Goal: Complete application form

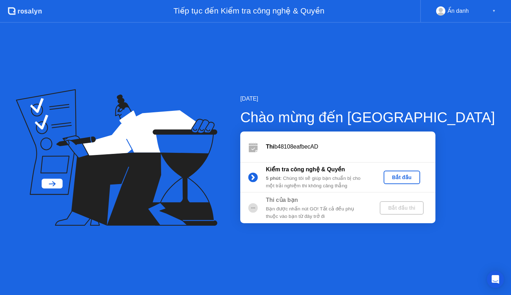
click at [316, 148] on div "Thi b48108eafbecAD" at bounding box center [351, 146] width 170 height 9
click at [418, 180] on div "Bắt đầu" at bounding box center [402, 177] width 31 height 6
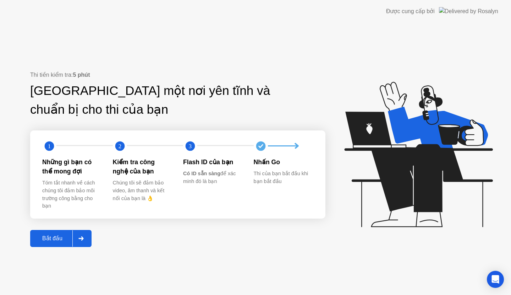
click at [68, 236] on div "Bắt đầu" at bounding box center [52, 238] width 40 height 7
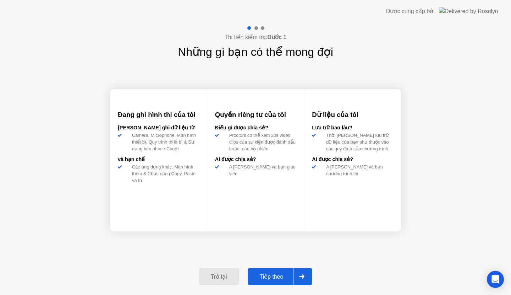
click at [273, 277] on div "Tiếp theo" at bounding box center [272, 276] width 44 height 7
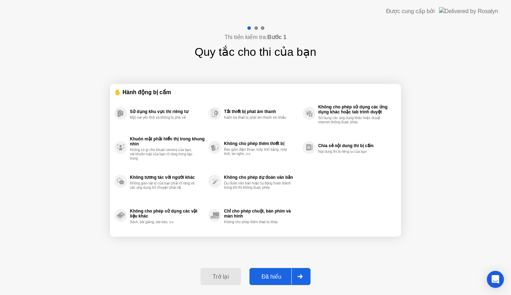
click at [267, 282] on button "Đã hiểu" at bounding box center [280, 276] width 61 height 17
select select "**********"
select select "*******"
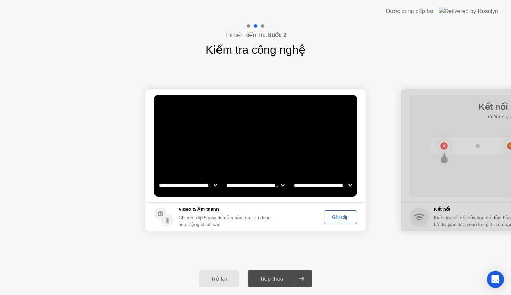
click at [345, 215] on div "Ghi clip" at bounding box center [340, 217] width 28 height 6
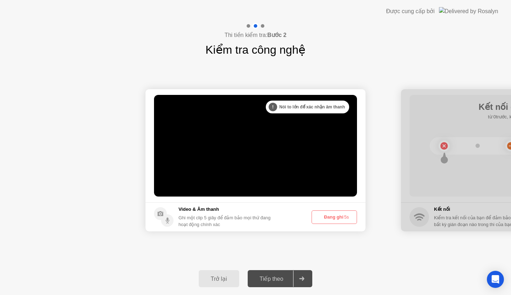
click at [335, 221] on button "Đang ghi 5s" at bounding box center [334, 216] width 45 height 13
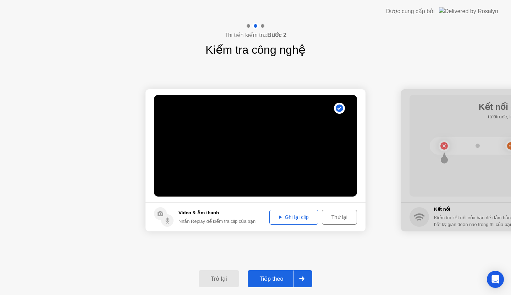
click at [280, 275] on div "Tiếp theo" at bounding box center [272, 278] width 44 height 7
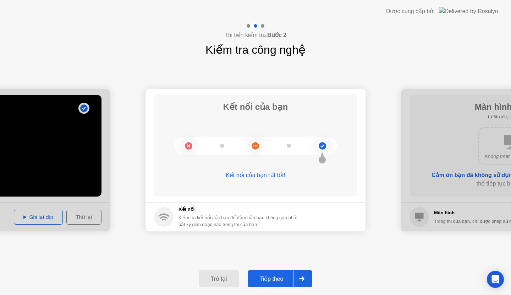
click at [266, 274] on button "Tiếp theo" at bounding box center [280, 278] width 65 height 17
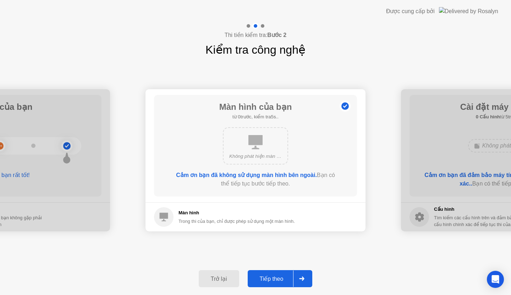
click at [271, 277] on div "Tiếp theo" at bounding box center [272, 278] width 44 height 7
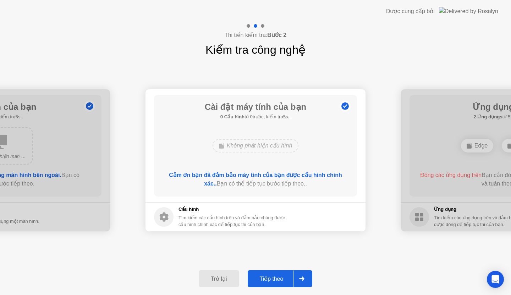
click at [271, 275] on div "Tiếp theo" at bounding box center [272, 278] width 44 height 7
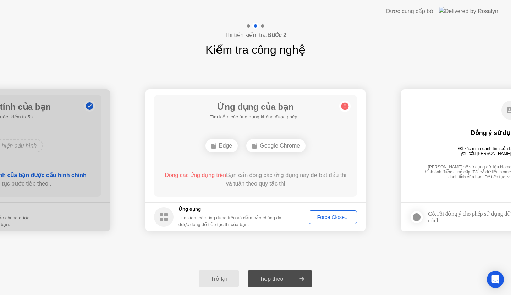
click at [339, 214] on div "Force Close..." at bounding box center [332, 217] width 43 height 6
click at [340, 214] on div "Force Close..." at bounding box center [332, 217] width 43 height 6
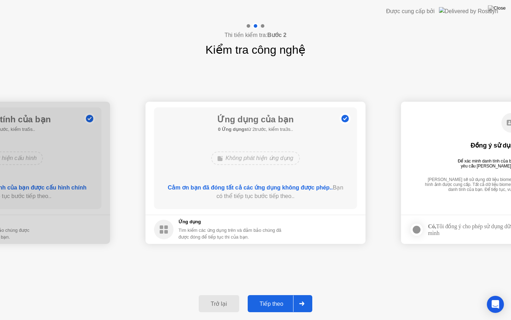
click at [266, 294] on div "Tiếp theo" at bounding box center [272, 303] width 44 height 7
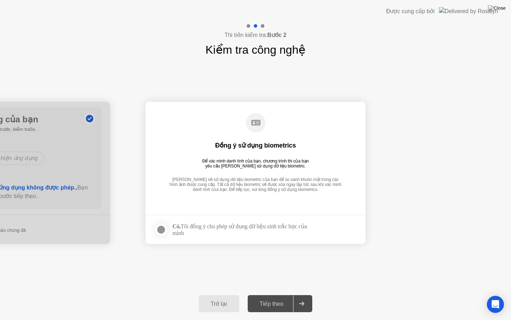
click at [261, 294] on div "Tiếp theo" at bounding box center [272, 303] width 44 height 7
click at [160, 232] on div at bounding box center [161, 229] width 9 height 9
click at [255, 294] on div "Tiếp theo" at bounding box center [272, 303] width 44 height 7
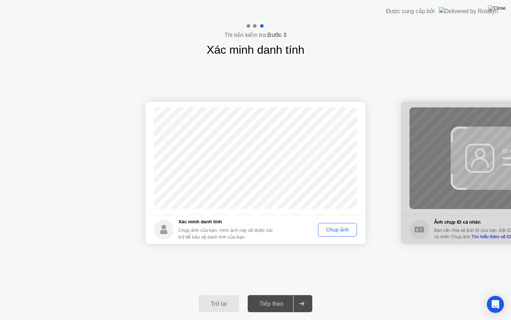
click at [332, 230] on div "Chụp ảnh" at bounding box center [338, 230] width 34 height 6
click at [280, 294] on div "Tiếp theo" at bounding box center [272, 303] width 44 height 7
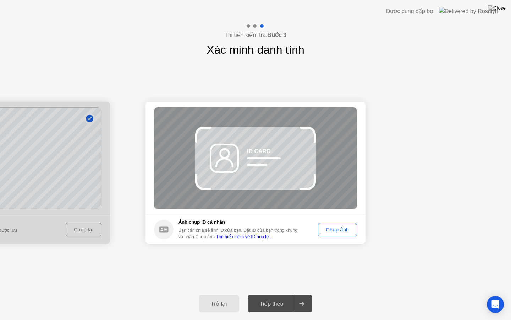
drag, startPoint x: 179, startPoint y: 221, endPoint x: 225, endPoint y: 217, distance: 46.6
click at [221, 218] on footer "Ảnh chụp ID cá nhân Bạn cần chia sẻ ảnh ID của bạn. Đặt ID của bạn trong khung …" at bounding box center [256, 228] width 220 height 29
click at [500, 8] on img at bounding box center [497, 8] width 18 height 6
